Goal: Transaction & Acquisition: Download file/media

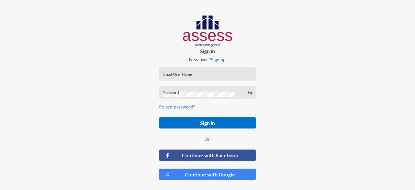
click at [165, 73] on div "Email/User Name" at bounding box center [207, 76] width 90 height 10
type input "a1234"
click at [159, 117] on button "Sign in" at bounding box center [207, 122] width 97 height 11
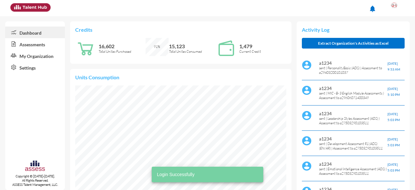
scroll to position [47, 95]
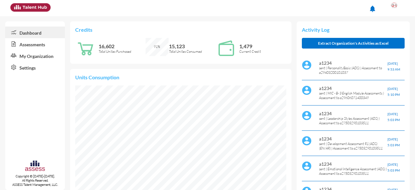
click at [35, 44] on link "Assessments" at bounding box center [35, 44] width 60 height 12
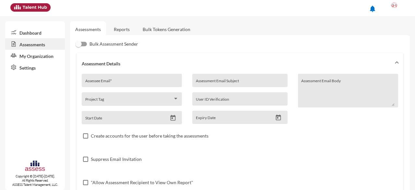
click at [125, 29] on link "Reports" at bounding box center [122, 29] width 26 height 16
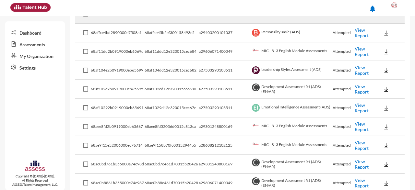
scroll to position [113, 0]
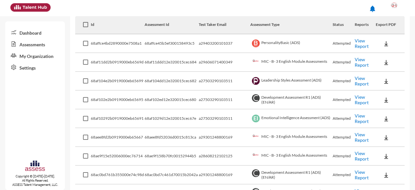
click at [356, 43] on link "View Report" at bounding box center [362, 43] width 14 height 11
click at [357, 100] on link "View Report" at bounding box center [362, 99] width 14 height 11
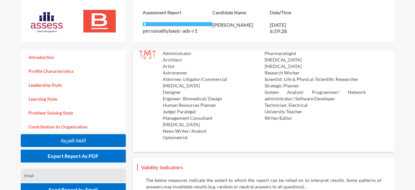
scroll to position [839, 0]
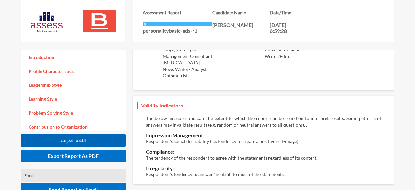
click at [98, 135] on button "اللغة العربية" at bounding box center [73, 140] width 105 height 13
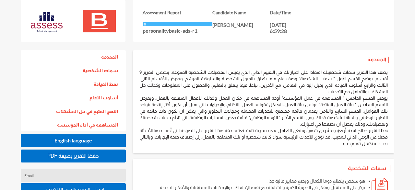
drag, startPoint x: 412, startPoint y: 29, endPoint x: 415, endPoint y: 55, distance: 26.1
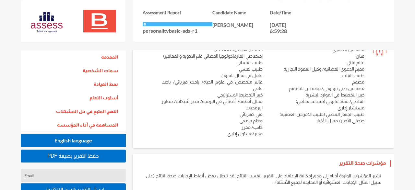
scroll to position [733, 0]
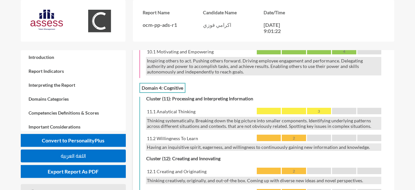
scroll to position [1472, 0]
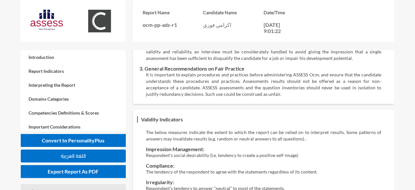
click at [102, 187] on div "Email" at bounding box center [73, 190] width 105 height 13
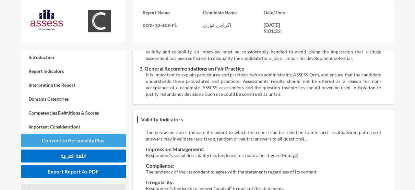
click at [103, 139] on span "Convert to PersonalityPlus" at bounding box center [73, 140] width 63 height 6
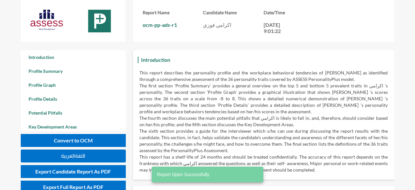
scroll to position [190, 415]
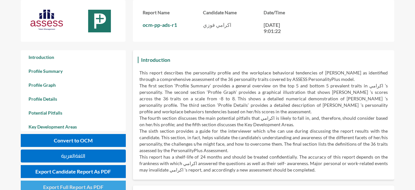
click at [98, 184] on button "Export Full Report As PDF" at bounding box center [73, 187] width 105 height 13
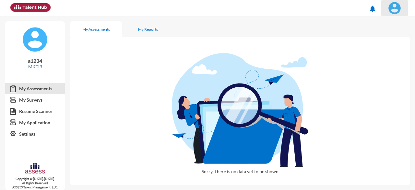
click at [395, 6] on img at bounding box center [394, 8] width 13 height 13
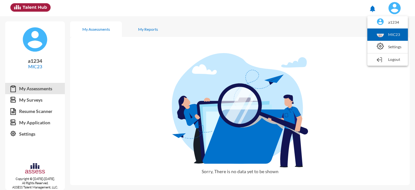
click at [380, 38] on link "MIC23" at bounding box center [387, 35] width 34 height 12
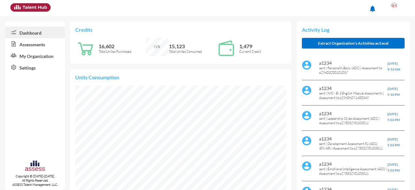
scroll to position [47, 95]
click at [45, 57] on link "My Organization" at bounding box center [35, 56] width 60 height 12
click at [40, 43] on link "Assessments" at bounding box center [35, 44] width 60 height 12
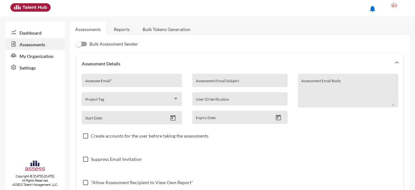
click at [121, 31] on link "Reports" at bounding box center [122, 29] width 26 height 16
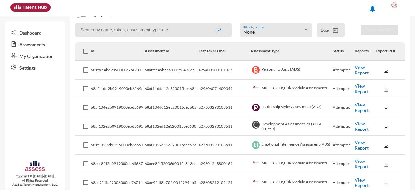
scroll to position [101, 0]
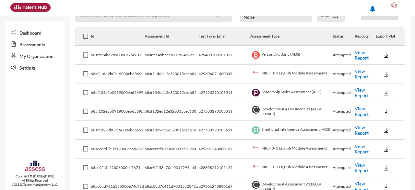
click at [355, 112] on link "View Report" at bounding box center [362, 111] width 14 height 11
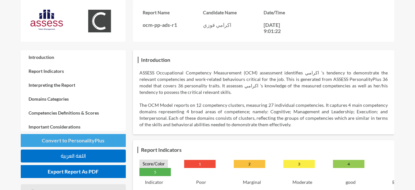
click at [74, 144] on button "Convert to PersonalityPlus" at bounding box center [73, 140] width 105 height 13
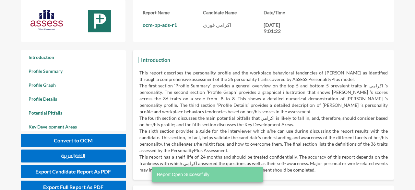
scroll to position [190, 415]
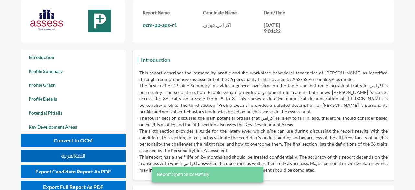
click at [72, 156] on span "اللغةالعربية" at bounding box center [73, 156] width 24 height 6
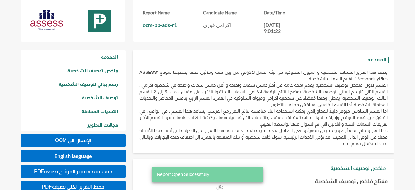
scroll to position [190, 415]
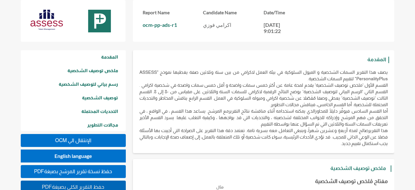
click at [88, 188] on span "PDFحفظ التقرير الكلي بصيغة" at bounding box center [73, 187] width 63 height 6
